Goal: Transaction & Acquisition: Purchase product/service

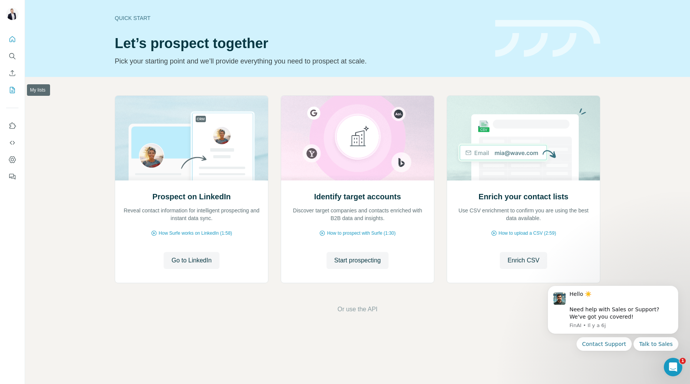
click at [11, 93] on icon "My lists" at bounding box center [12, 90] width 5 height 6
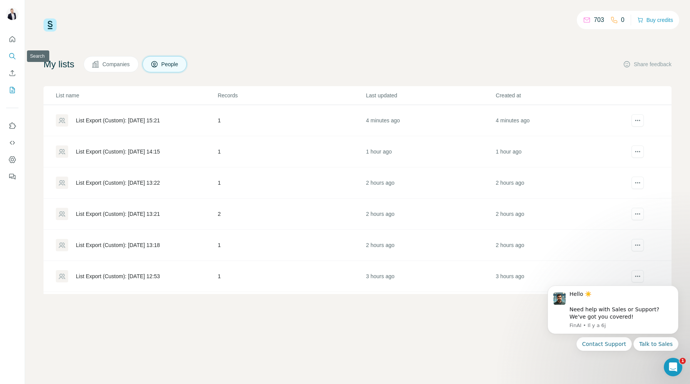
click at [12, 60] on button "Search" at bounding box center [12, 56] width 12 height 14
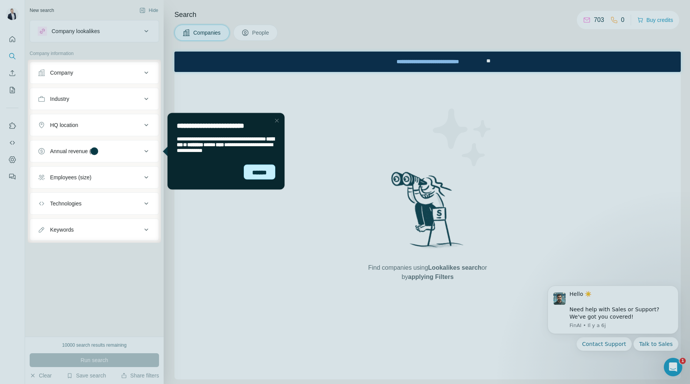
click at [250, 169] on div "******" at bounding box center [260, 171] width 32 height 15
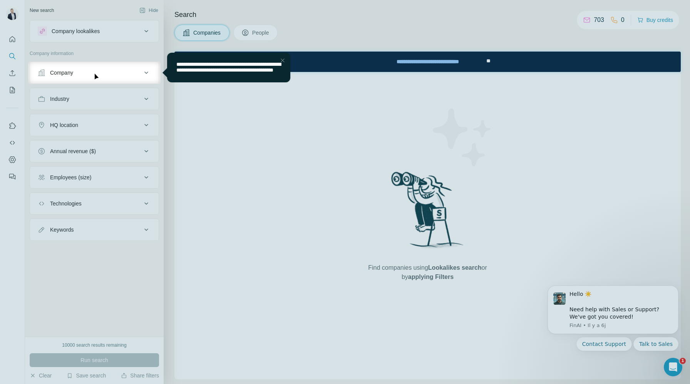
click at [281, 63] on div "Close Step" at bounding box center [282, 60] width 9 height 9
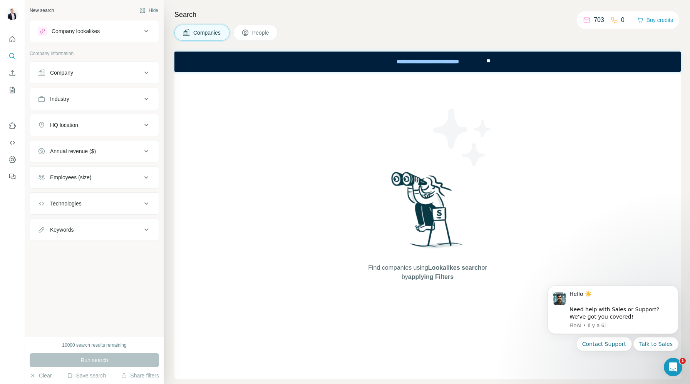
click at [612, 20] on icon at bounding box center [614, 20] width 8 height 8
click at [647, 15] on button "Buy credits" at bounding box center [655, 20] width 36 height 11
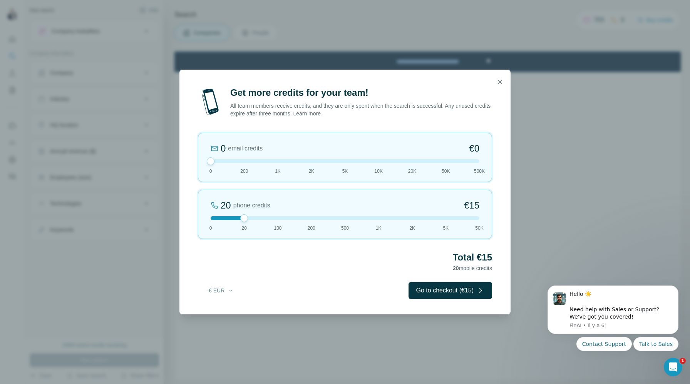
drag, startPoint x: 242, startPoint y: 162, endPoint x: 182, endPoint y: 161, distance: 59.7
click at [182, 162] on div "Get more credits for your team! All team members receive credits, and they are …" at bounding box center [344, 201] width 331 height 228
click at [276, 221] on div "20 phone credits €[PHONE_NUMBER] 1K 2K 5K 50K" at bounding box center [345, 214] width 294 height 49
click at [311, 217] on div at bounding box center [345, 218] width 269 height 4
click at [277, 218] on div at bounding box center [345, 218] width 269 height 4
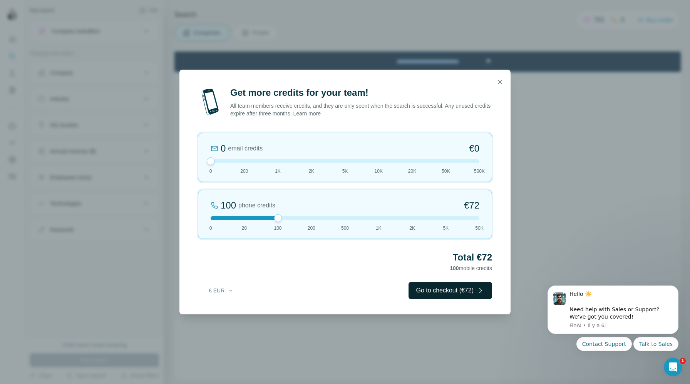
click at [430, 289] on button "Go to checkout (€72)" at bounding box center [450, 290] width 84 height 17
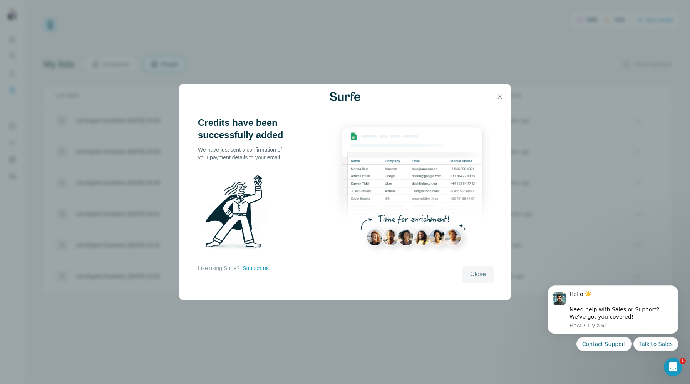
click at [476, 277] on span "Close" at bounding box center [478, 274] width 16 height 9
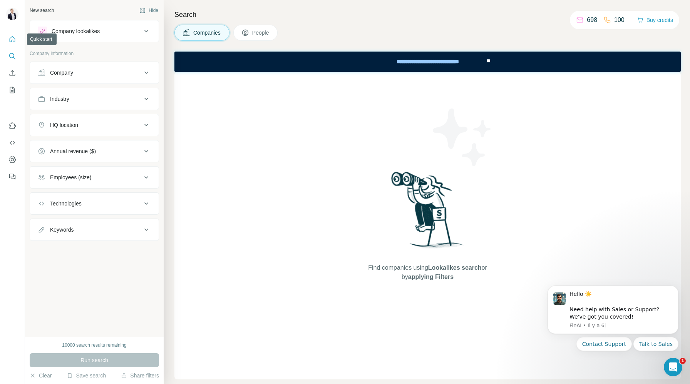
click at [16, 37] on button "Quick start" at bounding box center [12, 39] width 12 height 14
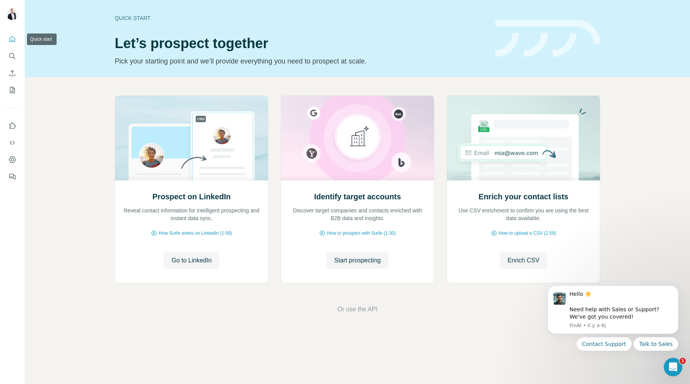
click at [14, 37] on icon "Quick start" at bounding box center [12, 39] width 8 height 8
click at [13, 92] on icon "My lists" at bounding box center [13, 89] width 4 height 5
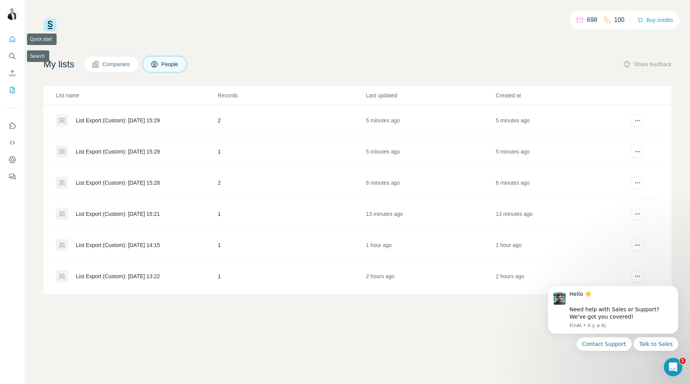
click at [14, 42] on icon "Quick start" at bounding box center [13, 39] width 6 height 6
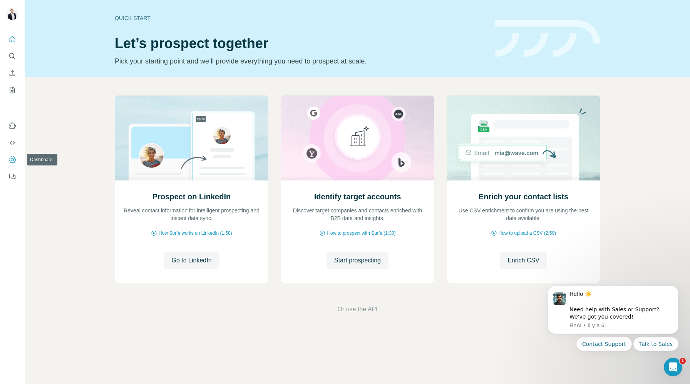
click at [13, 159] on icon "Dashboard" at bounding box center [12, 160] width 8 height 8
